Goal: Information Seeking & Learning: Find specific fact

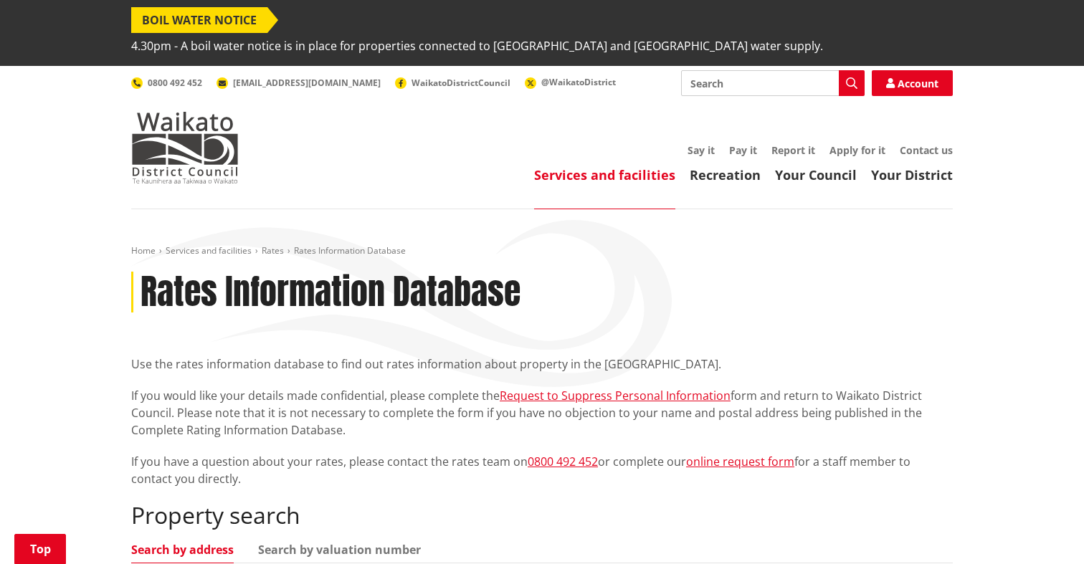
scroll to position [163, 0]
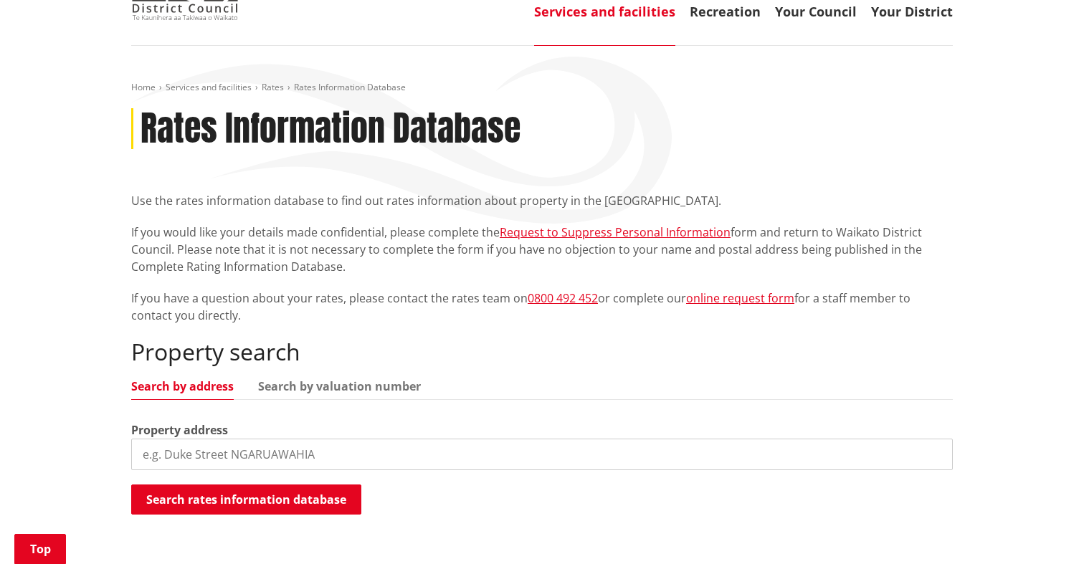
click at [384, 439] on input "search" at bounding box center [542, 455] width 822 height 32
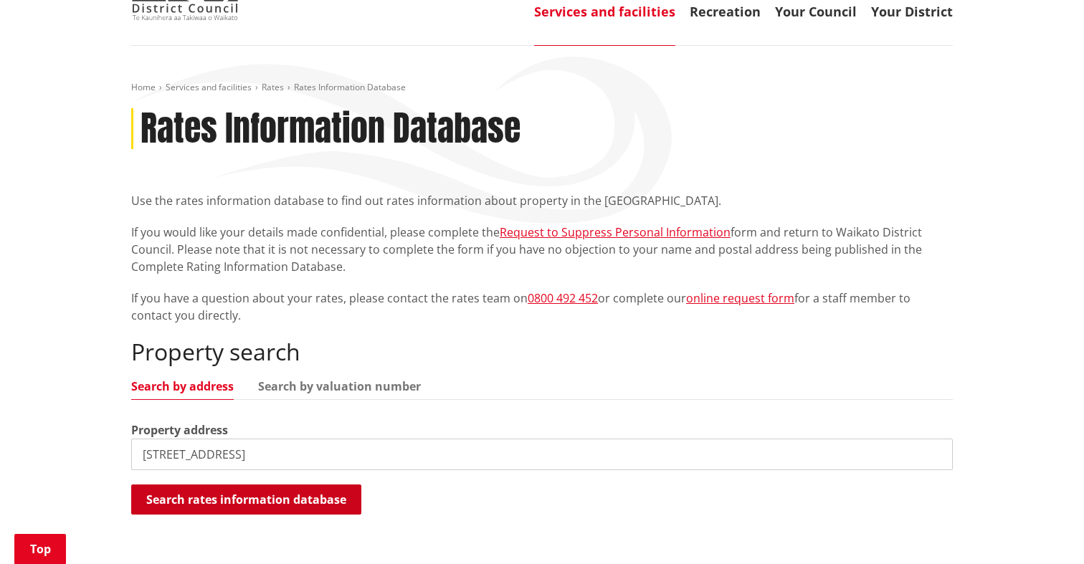
click at [338, 485] on button "Search rates information database" at bounding box center [246, 500] width 230 height 30
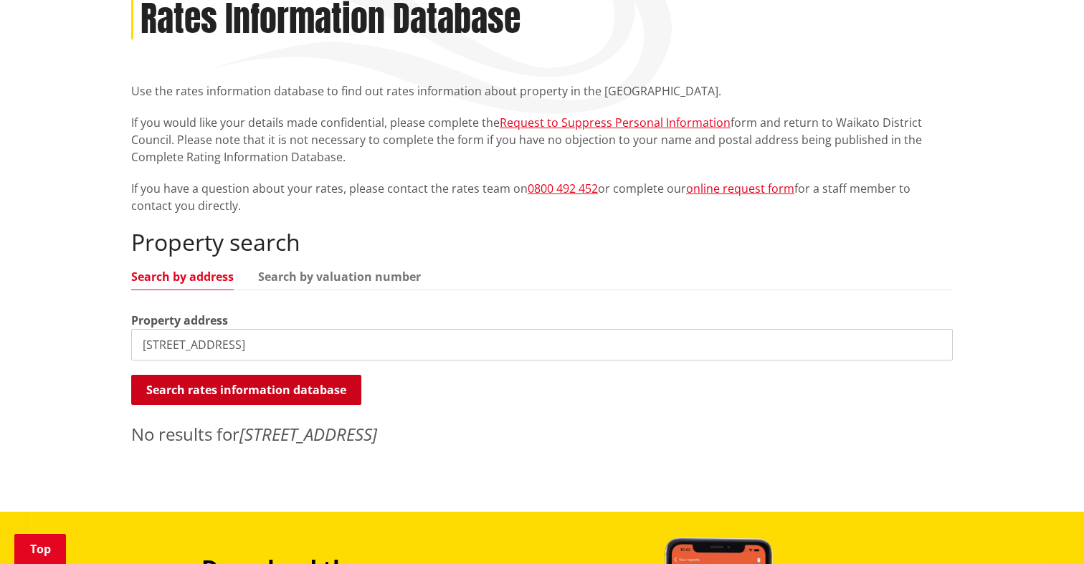
scroll to position [275, 0]
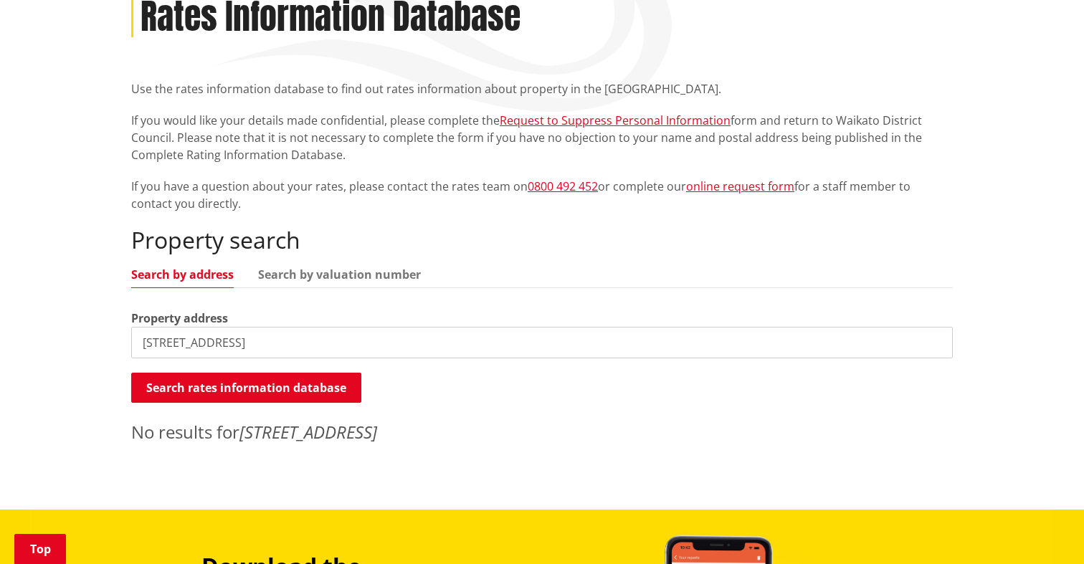
click at [338, 310] on div "Property address [STREET_ADDRESS]" at bounding box center [542, 334] width 822 height 49
click at [339, 327] on input "[STREET_ADDRESS]" at bounding box center [542, 343] width 822 height 32
click at [339, 327] on input "24 dominions road tuakau" at bounding box center [542, 343] width 822 height 32
click at [321, 373] on button "Search rates information database" at bounding box center [246, 388] width 230 height 30
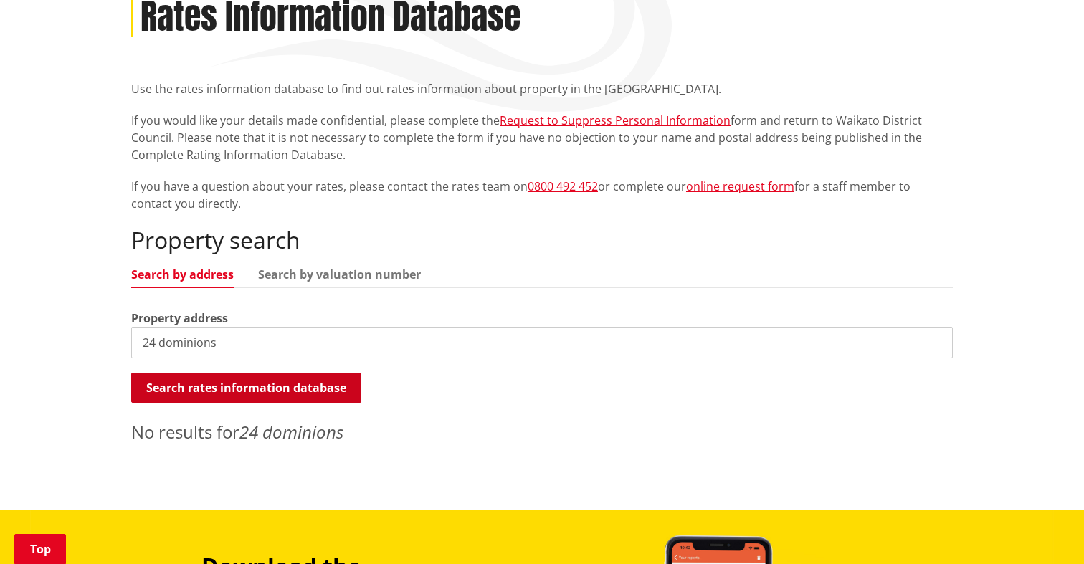
click at [321, 373] on button "Search rates information database" at bounding box center [246, 388] width 230 height 30
click at [435, 310] on div "Property address 24 dominions" at bounding box center [542, 334] width 822 height 49
click at [439, 327] on input "24 dominions" at bounding box center [542, 343] width 822 height 32
type input "24 dominion road tuakau"
click at [330, 373] on button "Search rates information database" at bounding box center [246, 388] width 230 height 30
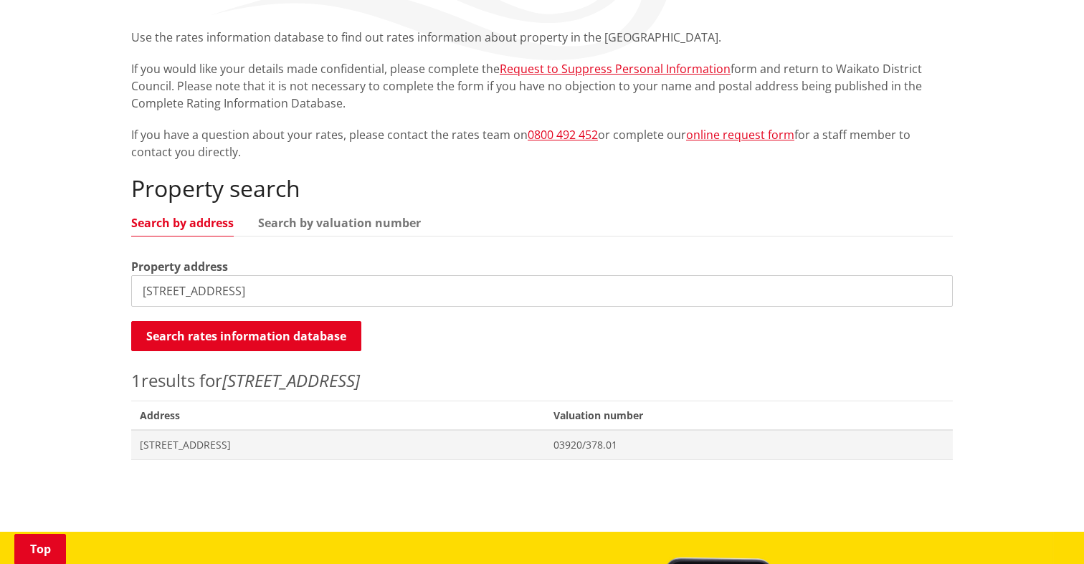
scroll to position [338, 0]
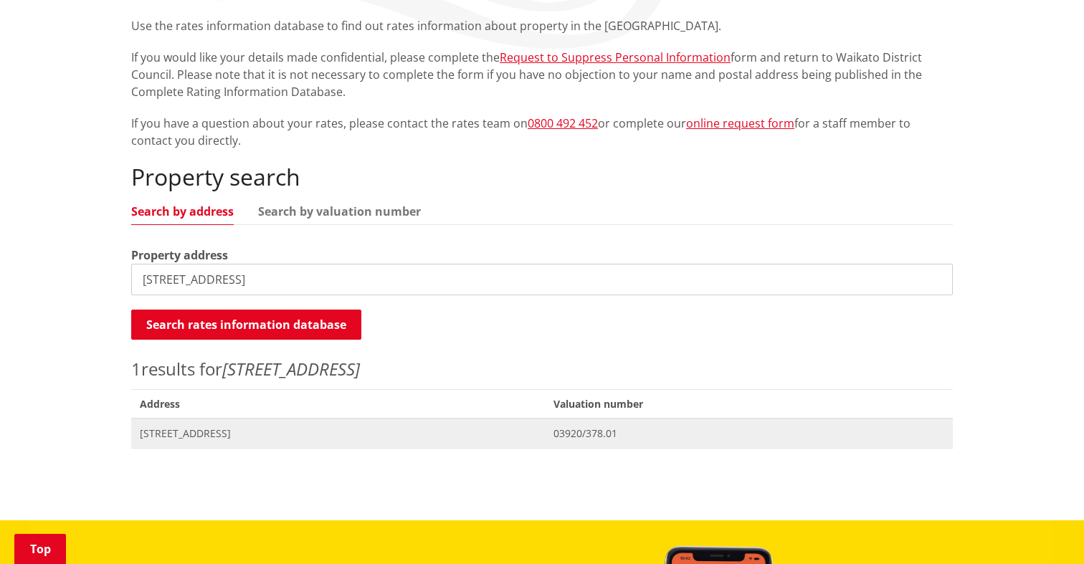
click at [627, 427] on span "03920/378.01" at bounding box center [749, 434] width 391 height 14
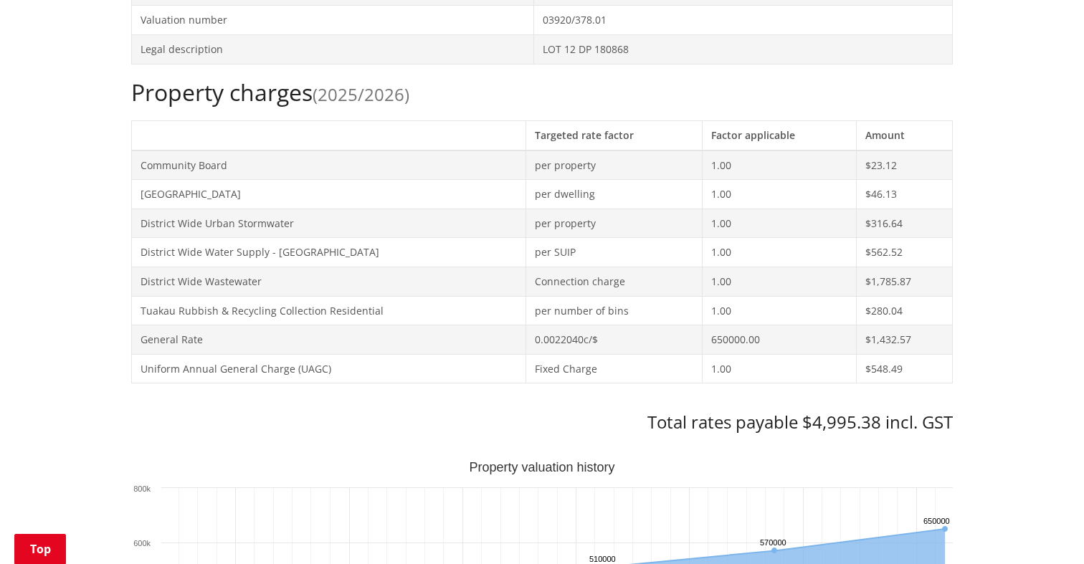
scroll to position [624, 0]
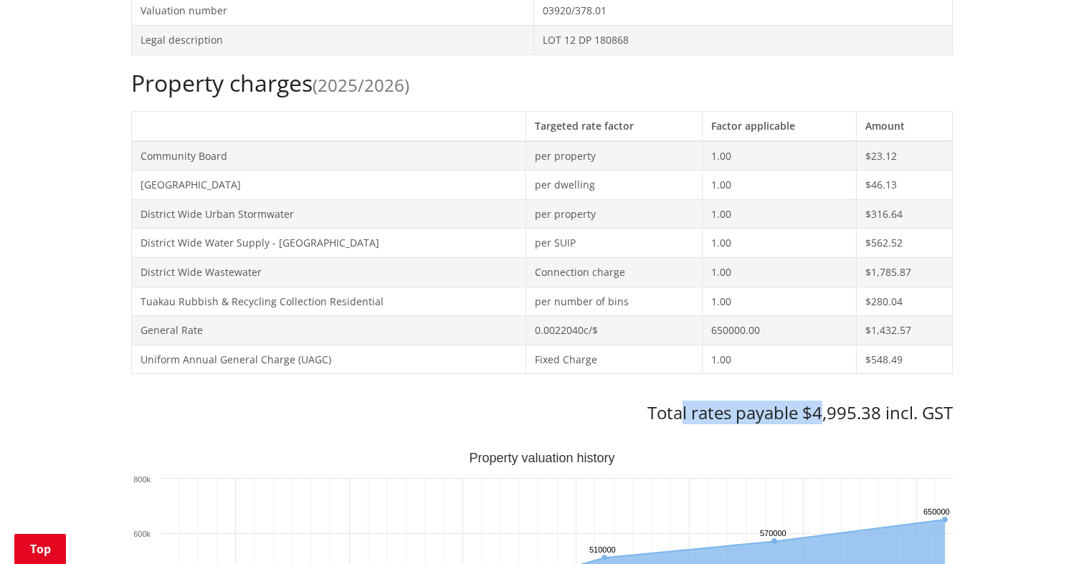
drag, startPoint x: 683, startPoint y: 395, endPoint x: 820, endPoint y: 392, distance: 137.7
click at [820, 403] on h3 "Total rates payable $4,995.38 incl. GST" at bounding box center [542, 413] width 822 height 21
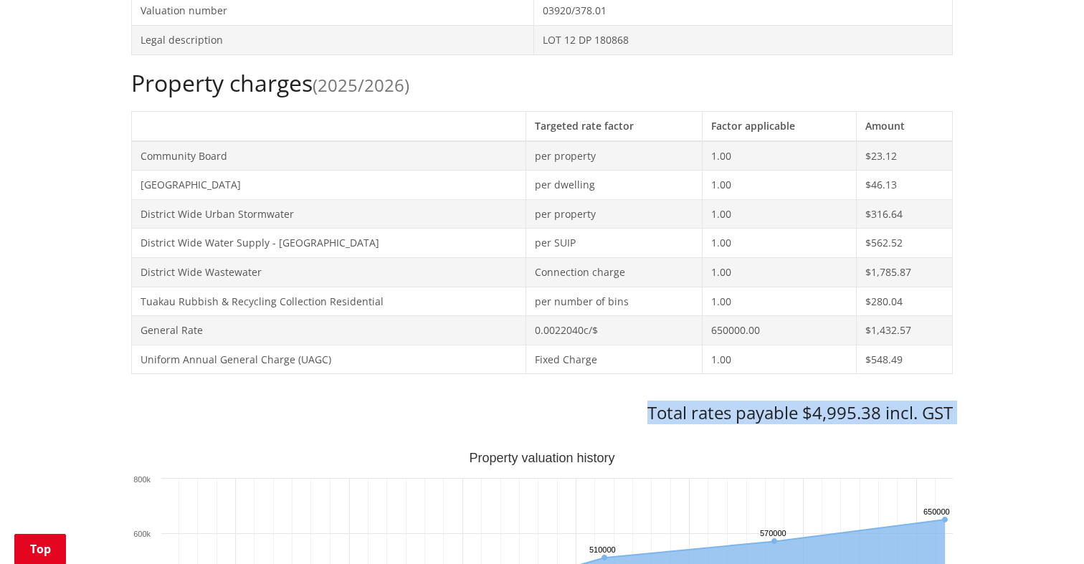
click at [781, 403] on h3 "Total rates payable $4,995.38 incl. GST" at bounding box center [542, 413] width 822 height 21
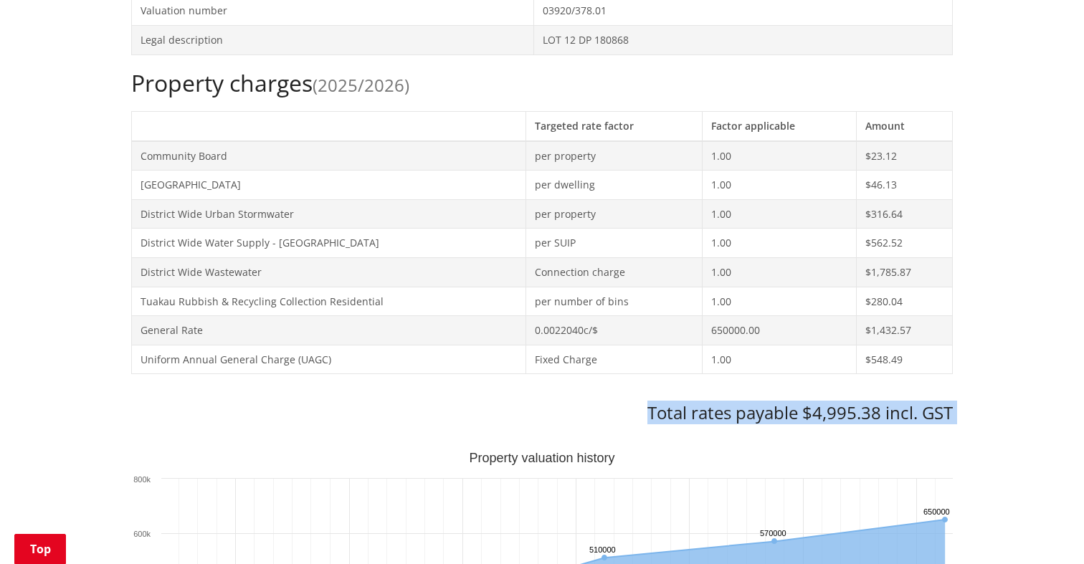
click at [758, 403] on h3 "Total rates payable $4,995.38 incl. GST" at bounding box center [542, 413] width 822 height 21
click at [774, 403] on h3 "Total rates payable $4,995.38 incl. GST" at bounding box center [542, 413] width 822 height 21
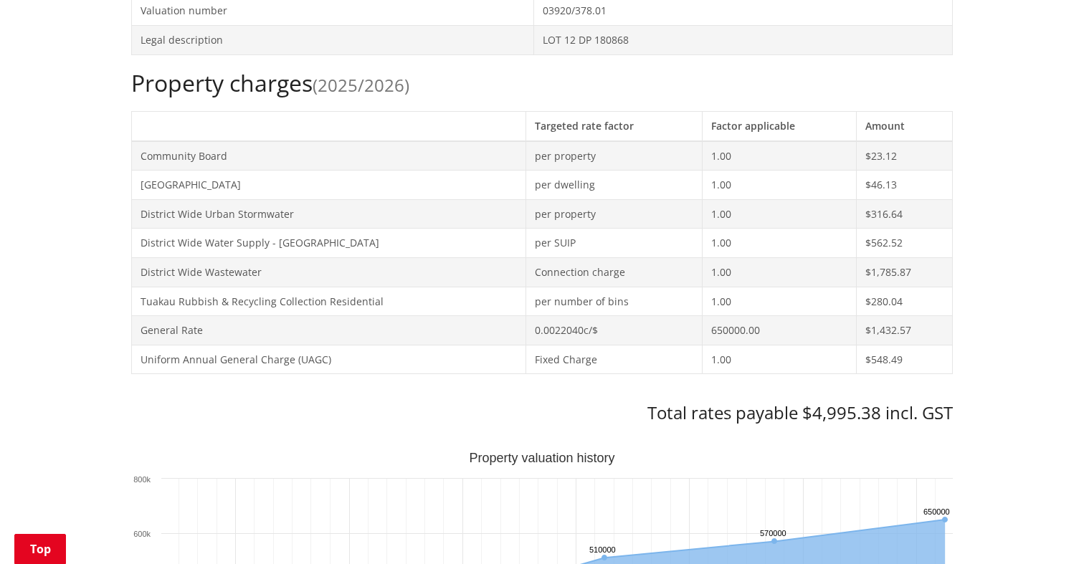
click at [837, 403] on h3 "Total rates payable $4,995.38 incl. GST" at bounding box center [542, 413] width 822 height 21
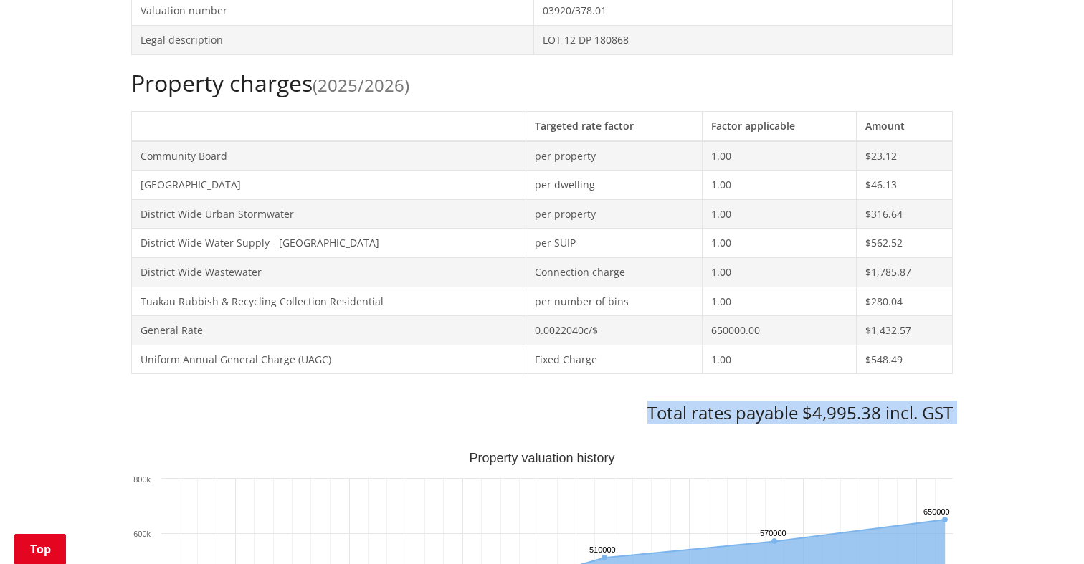
click at [837, 403] on h3 "Total rates payable $4,995.38 incl. GST" at bounding box center [542, 413] width 822 height 21
click at [848, 403] on h3 "Total rates payable $4,995.38 incl. GST" at bounding box center [542, 413] width 822 height 21
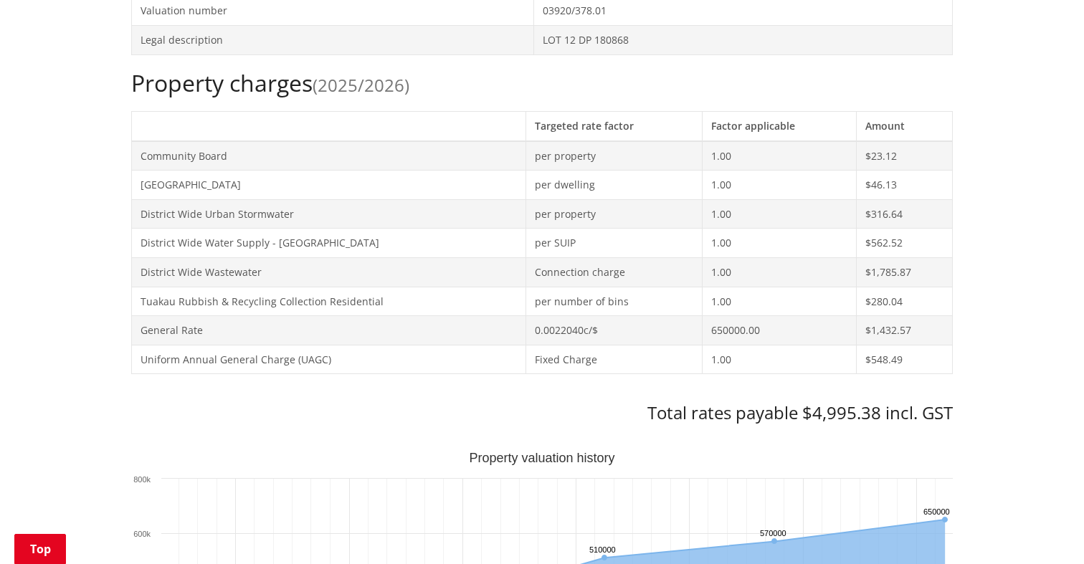
click at [860, 403] on h3 "Total rates payable $4,995.38 incl. GST" at bounding box center [542, 413] width 822 height 21
click at [897, 403] on h3 "Total rates payable $4,995.38 incl. GST" at bounding box center [542, 413] width 822 height 21
click at [936, 403] on h3 "Total rates payable $4,995.38 incl. GST" at bounding box center [542, 413] width 822 height 21
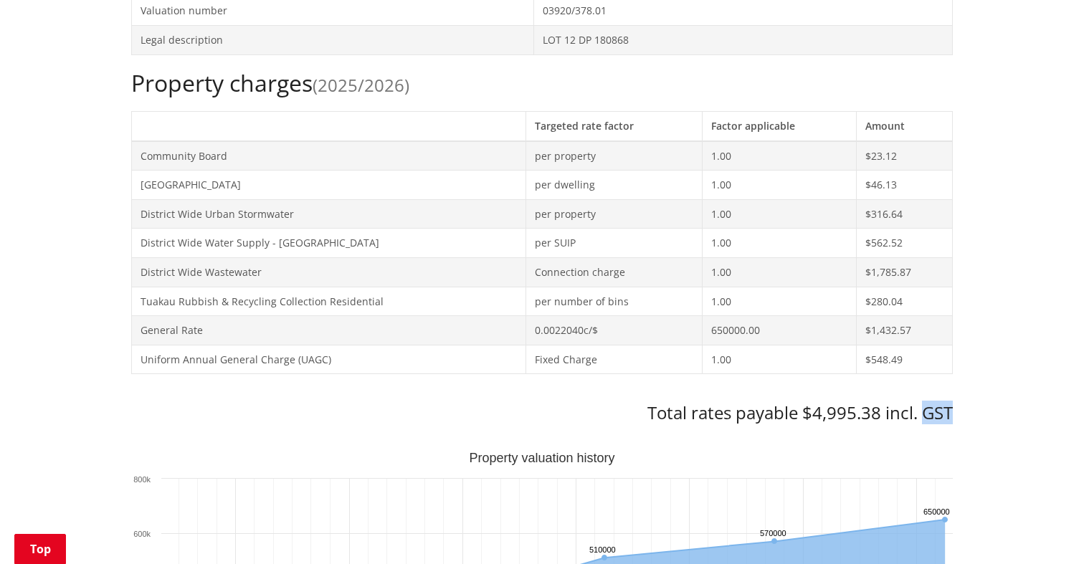
click at [936, 403] on h3 "Total rates payable $4,995.38 incl. GST" at bounding box center [542, 413] width 822 height 21
click at [902, 403] on h3 "Total rates payable $4,995.38 incl. GST" at bounding box center [542, 413] width 822 height 21
click at [932, 403] on h3 "Total rates payable $4,995.38 incl. GST" at bounding box center [542, 413] width 822 height 21
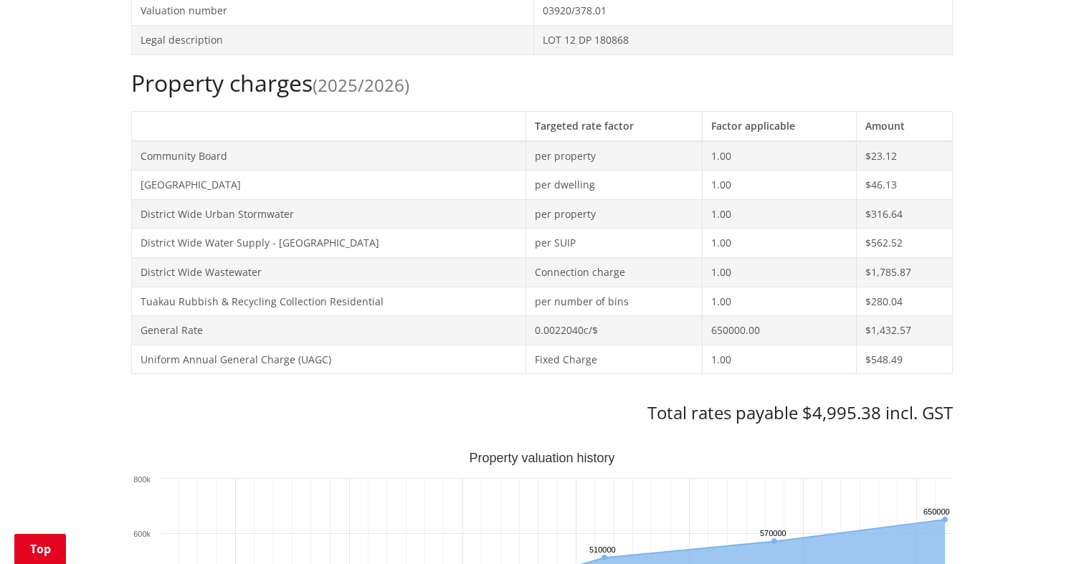
click at [864, 403] on h3 "Total rates payable $4,995.38 incl. GST" at bounding box center [542, 413] width 822 height 21
click at [837, 403] on h3 "Total rates payable $4,995.38 incl. GST" at bounding box center [542, 413] width 822 height 21
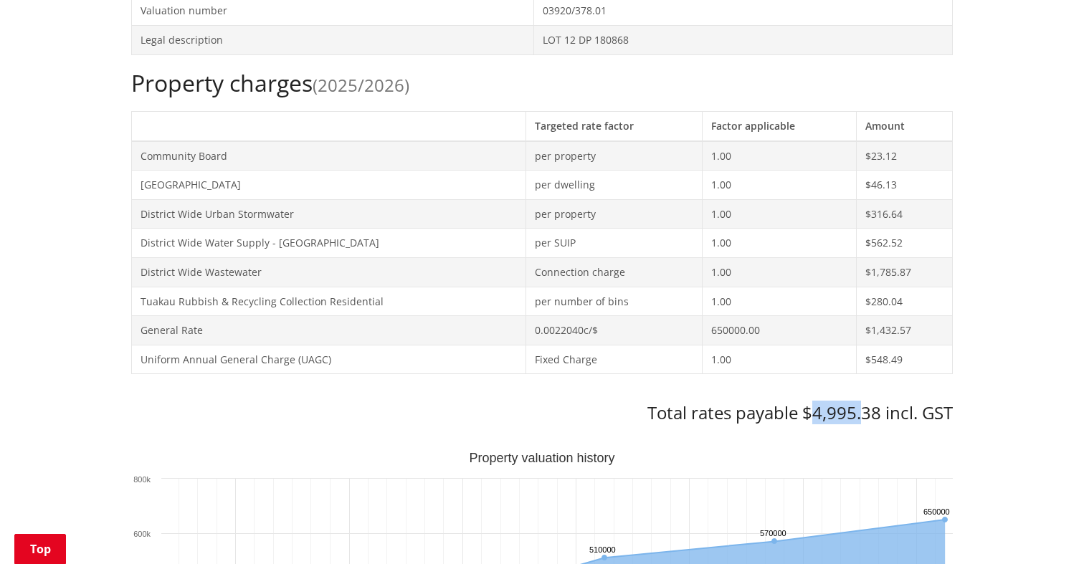
drag, startPoint x: 860, startPoint y: 391, endPoint x: 811, endPoint y: 390, distance: 48.8
click at [811, 403] on h3 "Total rates payable $4,995.38 incl. GST" at bounding box center [542, 413] width 822 height 21
drag, startPoint x: 810, startPoint y: 390, endPoint x: 830, endPoint y: 390, distance: 19.4
click at [830, 403] on h3 "Total rates payable $4,995.38 incl. GST" at bounding box center [542, 413] width 822 height 21
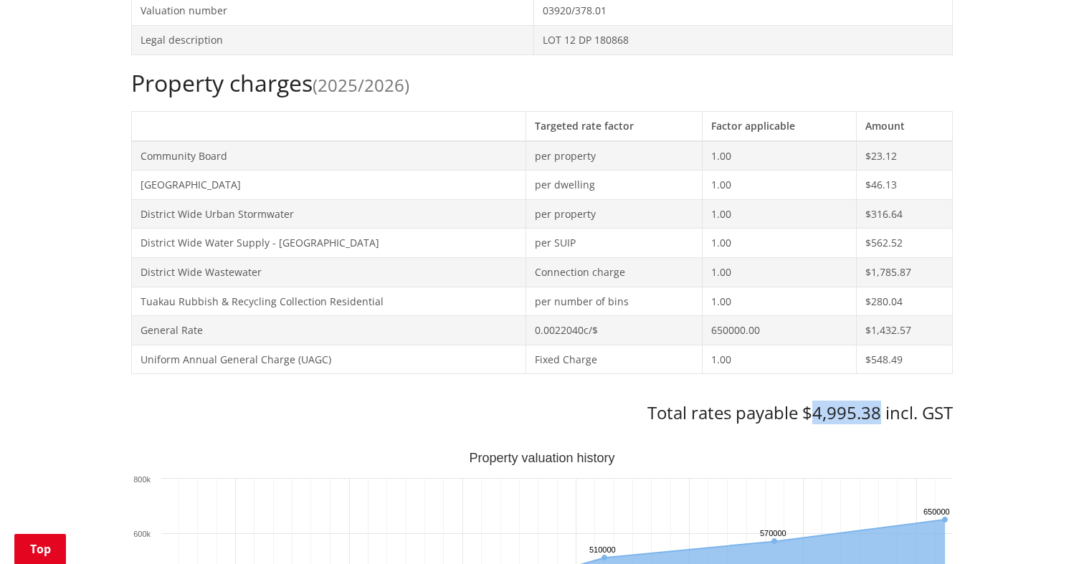
click at [830, 403] on h3 "Total rates payable $4,995.38 incl. GST" at bounding box center [542, 413] width 822 height 21
click at [900, 403] on h3 "Total rates payable $4,995.38 incl. GST" at bounding box center [542, 413] width 822 height 21
click at [929, 403] on h3 "Total rates payable $4,995.38 incl. GST" at bounding box center [542, 413] width 822 height 21
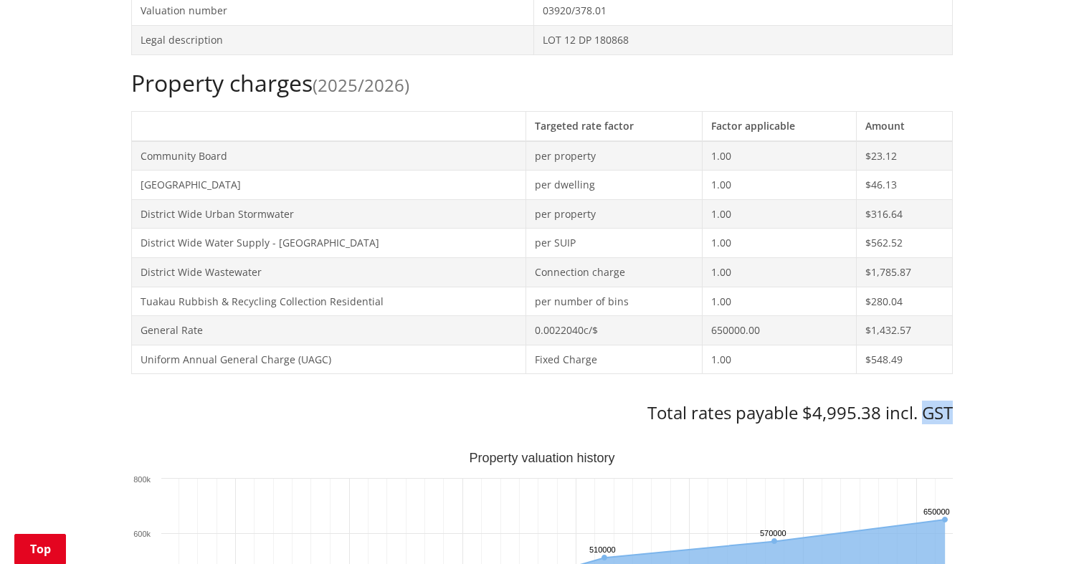
click at [929, 403] on h3 "Total rates payable $4,995.38 incl. GST" at bounding box center [542, 413] width 822 height 21
click at [892, 403] on h3 "Total rates payable $4,995.38 incl. GST" at bounding box center [542, 413] width 822 height 21
click at [856, 403] on h3 "Total rates payable $4,995.38 incl. GST" at bounding box center [542, 413] width 822 height 21
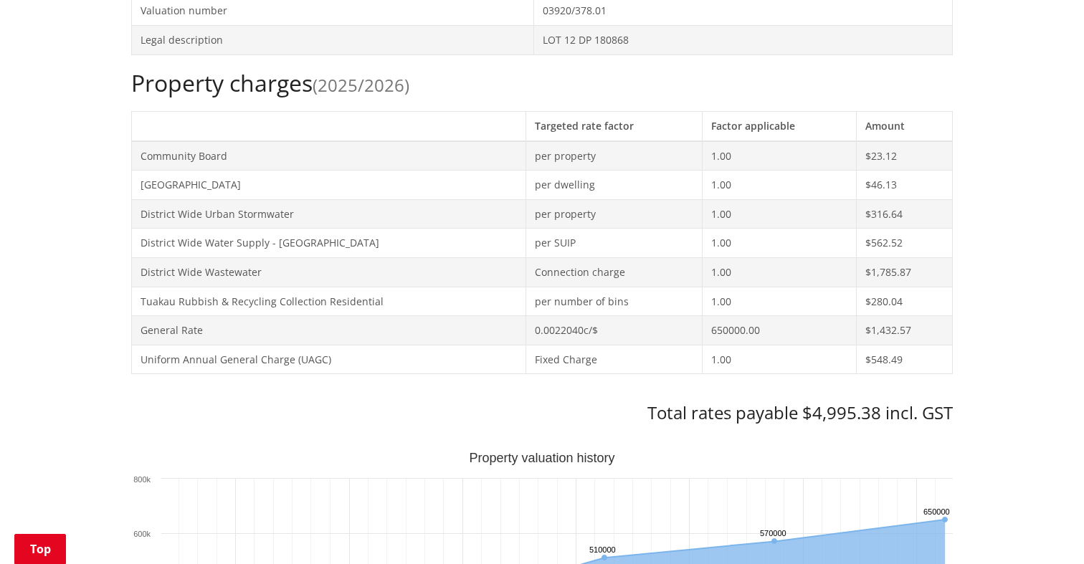
click at [860, 403] on h3 "Total rates payable $4,995.38 incl. GST" at bounding box center [542, 413] width 822 height 21
drag, startPoint x: 855, startPoint y: 385, endPoint x: 817, endPoint y: 389, distance: 38.9
click at [817, 403] on h3 "Total rates payable $4,995.38 incl. GST" at bounding box center [542, 413] width 822 height 21
click at [822, 403] on h3 "Total rates payable $4,995.38 incl. GST" at bounding box center [542, 413] width 822 height 21
drag, startPoint x: 774, startPoint y: 303, endPoint x: 701, endPoint y: 304, distance: 73.9
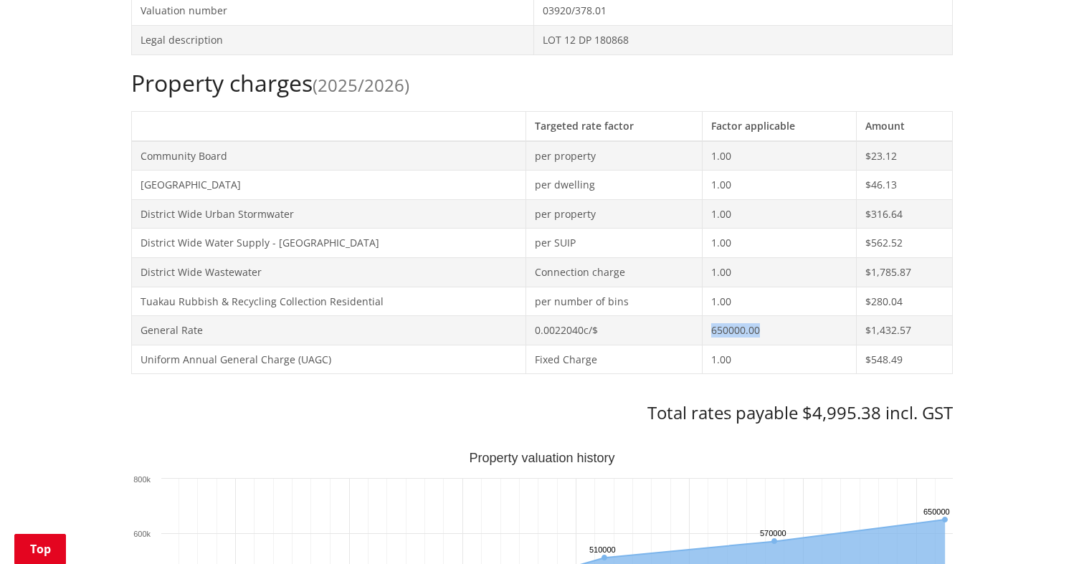
click at [703, 316] on td "650000.00" at bounding box center [779, 330] width 153 height 29
click at [706, 316] on td "650000.00" at bounding box center [779, 330] width 153 height 29
drag, startPoint x: 728, startPoint y: 308, endPoint x: 736, endPoint y: 307, distance: 8.6
click at [728, 316] on td "650000.00" at bounding box center [779, 330] width 153 height 29
click at [755, 316] on td "650000.00" at bounding box center [779, 330] width 153 height 29
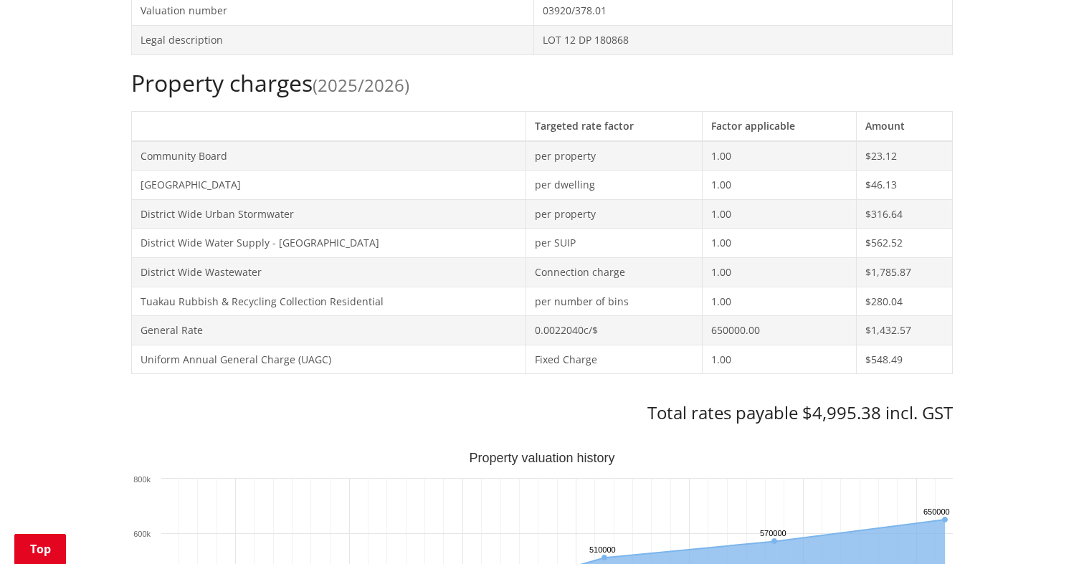
click at [755, 316] on td "650000.00" at bounding box center [779, 330] width 153 height 29
drag, startPoint x: 386, startPoint y: 158, endPoint x: 384, endPoint y: 242, distance: 83.2
click at [387, 243] on tbody "Community Board per property 1.00 $23.12 [GEOGRAPHIC_DATA] per dwelling 1.00 $4…" at bounding box center [542, 257] width 821 height 233
click at [451, 316] on td "General Rate" at bounding box center [329, 330] width 394 height 29
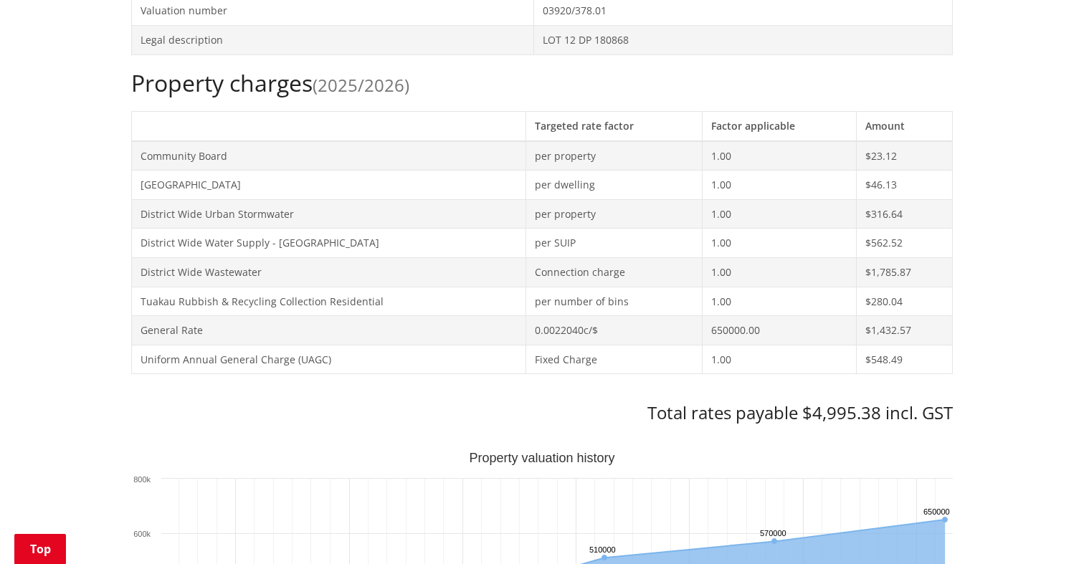
drag, startPoint x: 471, startPoint y: 277, endPoint x: 471, endPoint y: 172, distance: 104.7
click at [473, 172] on tbody "Community Board per property 1.00 $23.12 [GEOGRAPHIC_DATA] per dwelling 1.00 $4…" at bounding box center [542, 257] width 821 height 233
click at [484, 229] on td "District Wide Water Supply - [GEOGRAPHIC_DATA]" at bounding box center [329, 243] width 394 height 29
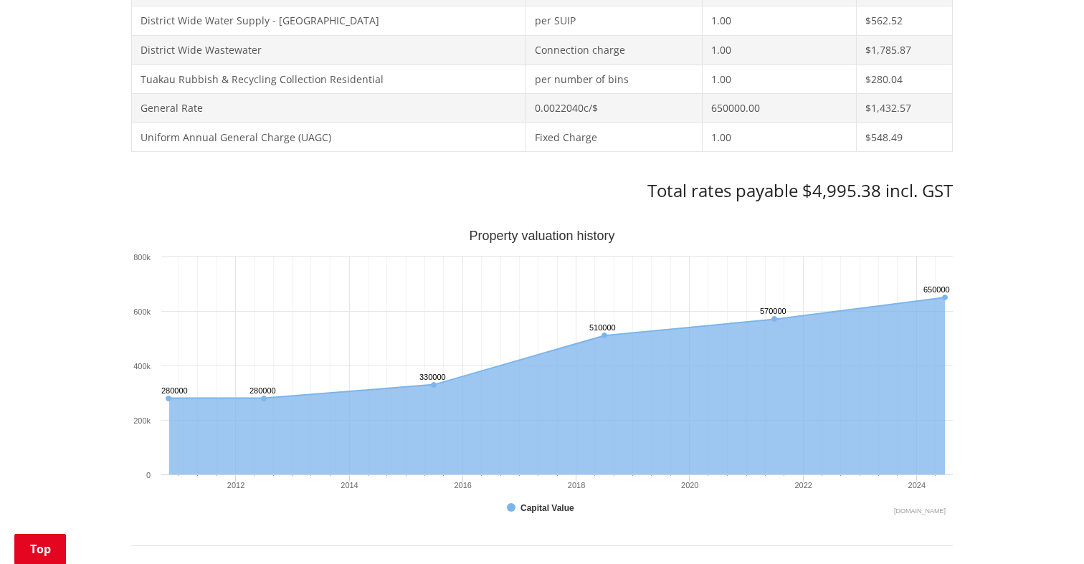
scroll to position [946, 0]
